Goal: Information Seeking & Learning: Find specific fact

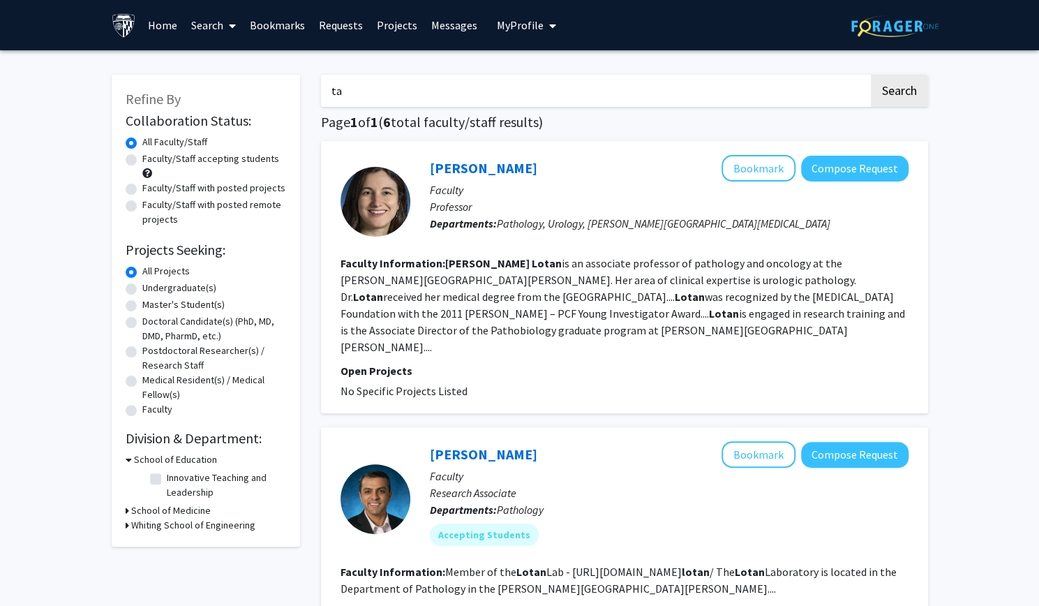
type input "t"
type input "[PERSON_NAME]"
click at [871, 75] on button "Search" at bounding box center [899, 91] width 57 height 32
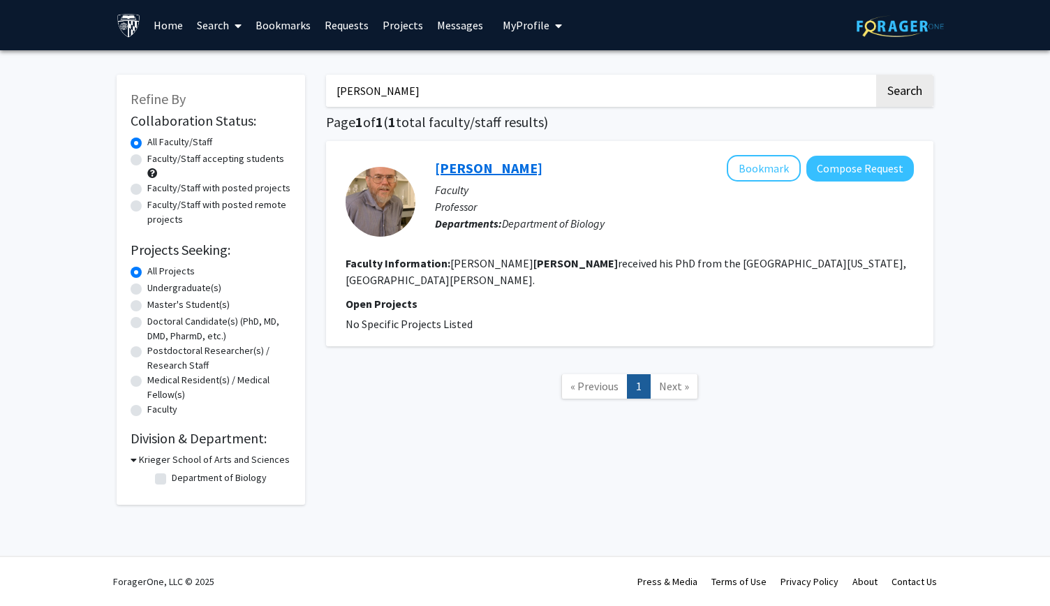
click at [474, 171] on link "[PERSON_NAME]" at bounding box center [488, 167] width 107 height 17
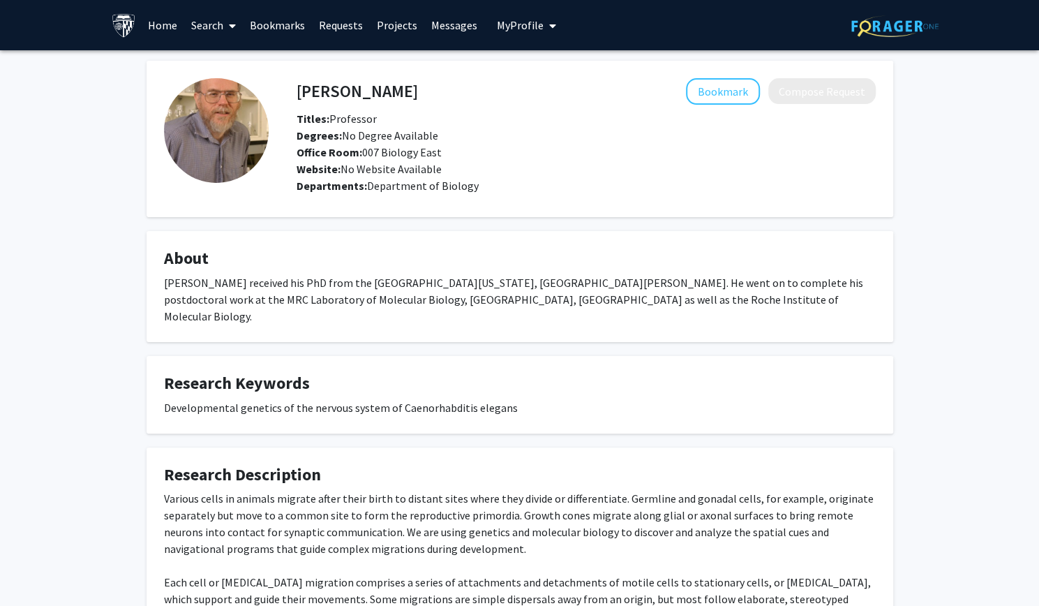
click at [215, 17] on link "Search" at bounding box center [213, 25] width 59 height 49
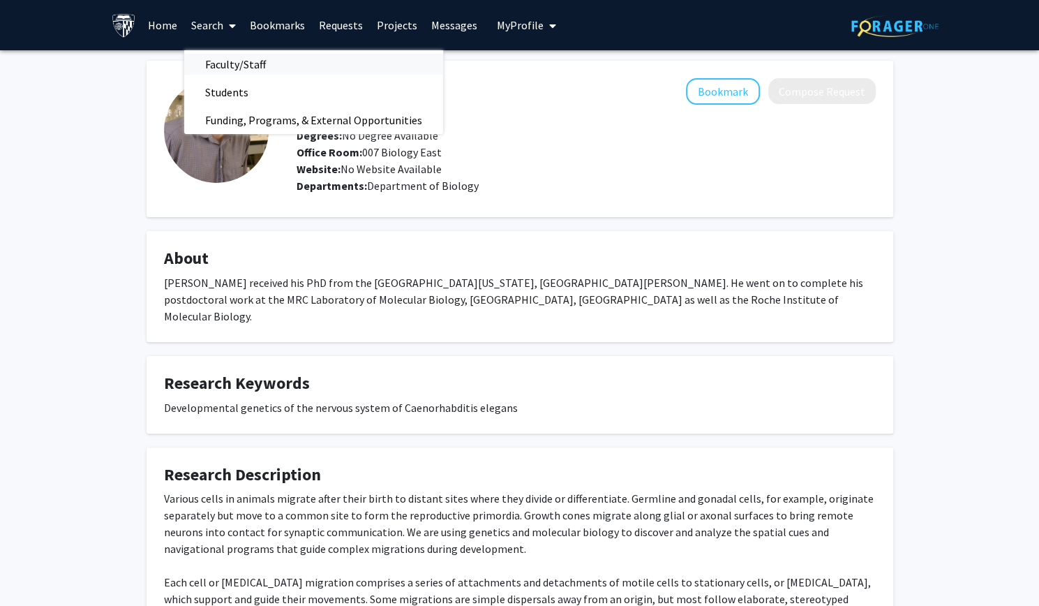
click at [239, 62] on span "Faculty/Staff" at bounding box center [235, 64] width 103 height 28
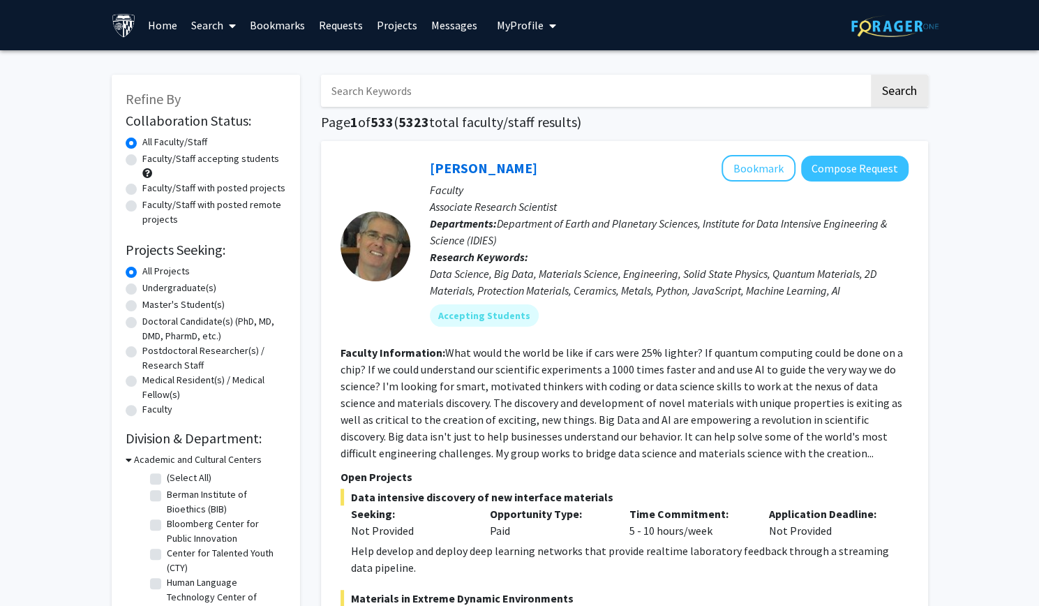
click at [368, 100] on input "Search Keywords" at bounding box center [595, 91] width 548 height 32
type input "[PERSON_NAME]"
click at [871, 75] on button "Search" at bounding box center [899, 91] width 57 height 32
